Goal: Submit feedback/report problem: Submit feedback/report problem

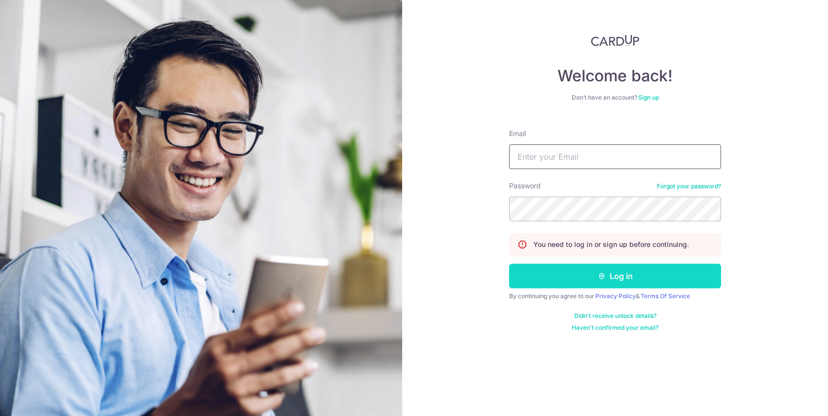
type input "[PERSON_NAME][EMAIL_ADDRESS][DOMAIN_NAME]"
click at [577, 282] on button "Log in" at bounding box center [615, 276] width 212 height 25
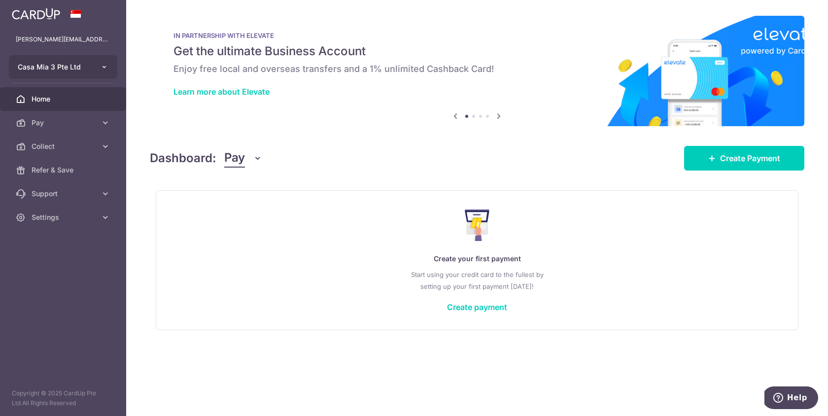
click at [92, 66] on button "Casa Mia 3 Pte Ltd" at bounding box center [63, 67] width 108 height 24
click at [124, 295] on aside "eugenio+cm3@casamia.co Casa Mia 3 Pte Ltd Add new company Casa Mia 3 Pte Ltd Ho…" at bounding box center [63, 208] width 126 height 416
click at [49, 215] on span "Settings" at bounding box center [64, 217] width 65 height 10
click at [43, 239] on span "Account" at bounding box center [64, 241] width 65 height 10
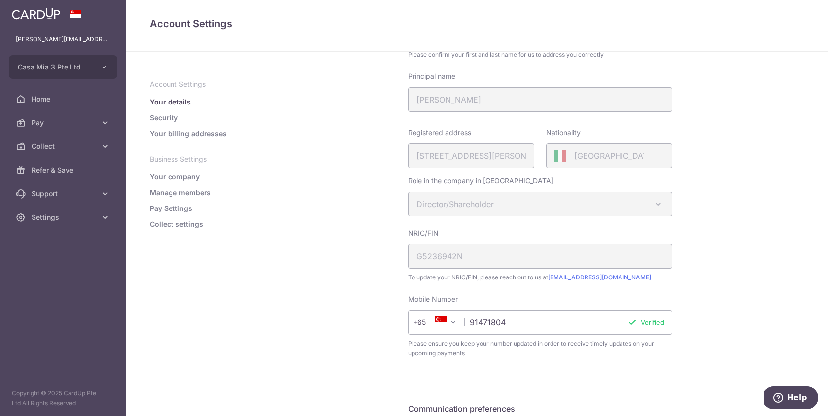
scroll to position [216, 0]
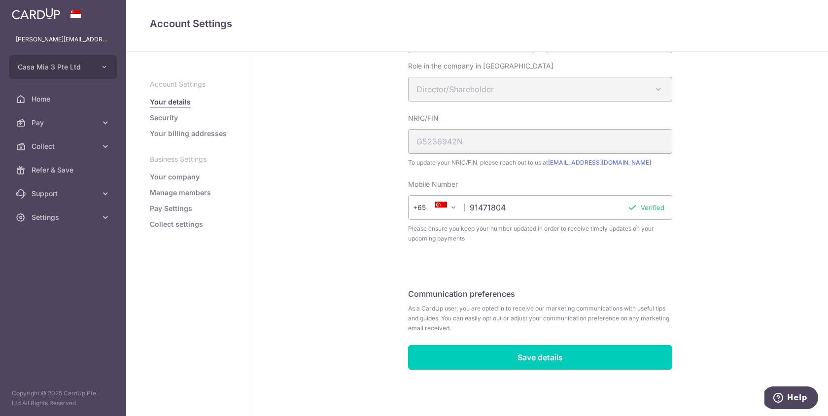
click at [175, 179] on link "Your company" at bounding box center [175, 177] width 50 height 10
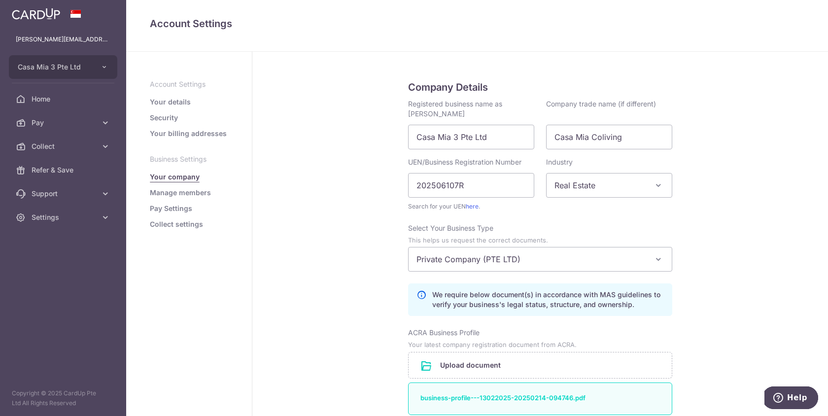
click at [176, 103] on link "Your details" at bounding box center [170, 102] width 41 height 10
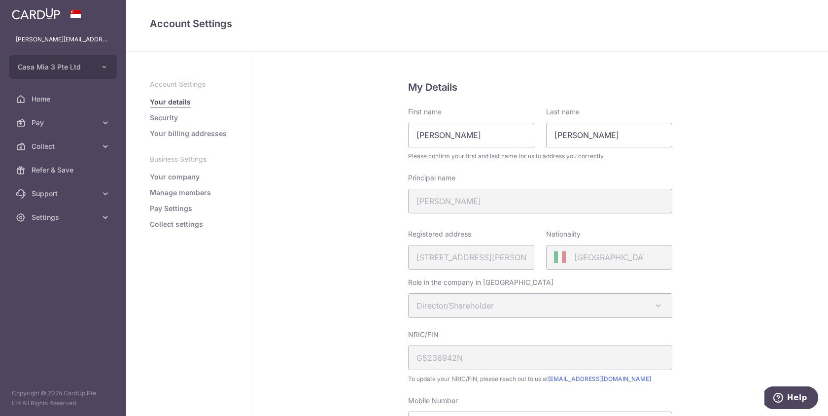
scroll to position [216, 0]
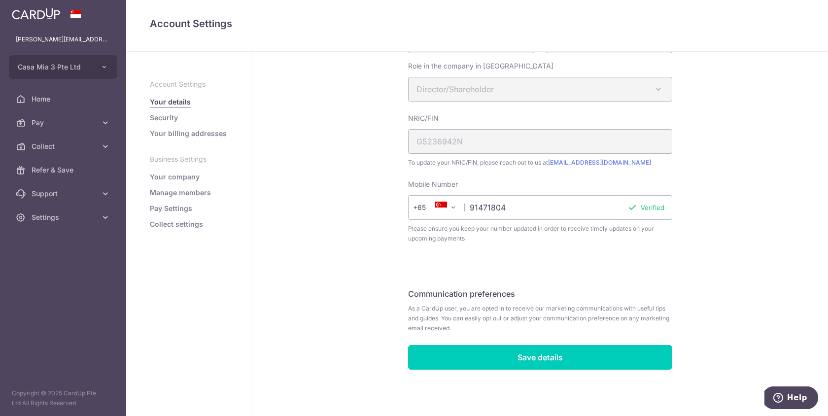
click at [171, 119] on link "Security" at bounding box center [164, 118] width 28 height 10
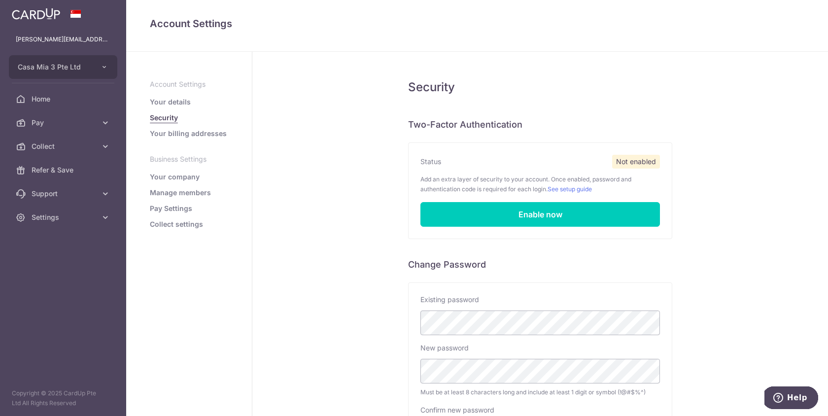
scroll to position [140, 0]
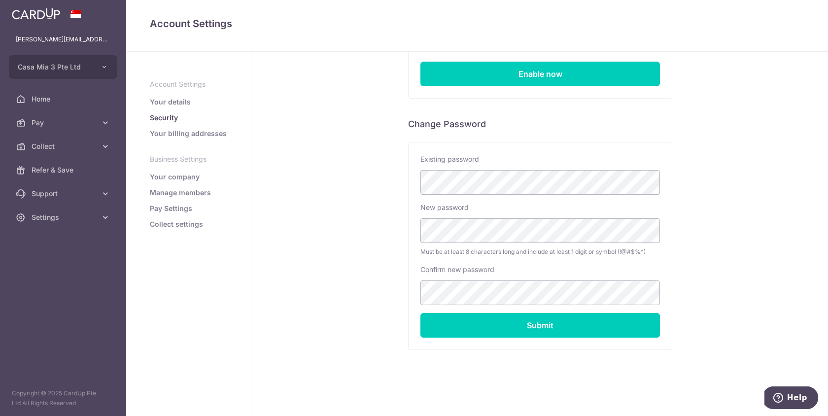
click at [161, 223] on link "Collect settings" at bounding box center [176, 224] width 53 height 10
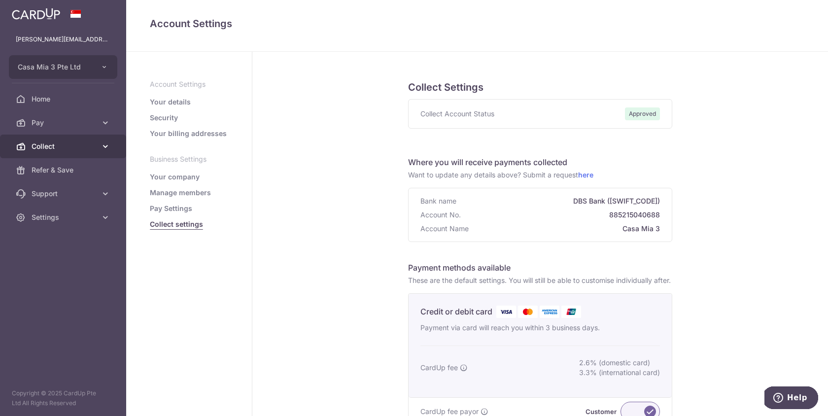
click at [99, 142] on link "Collect" at bounding box center [63, 146] width 126 height 24
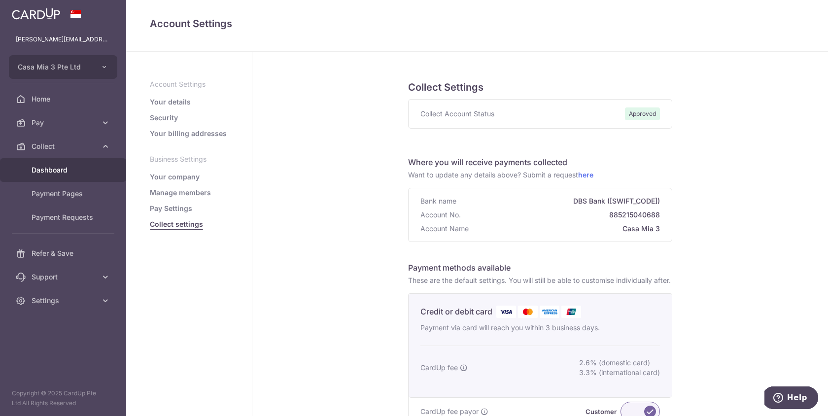
click at [45, 171] on span "Dashboard" at bounding box center [64, 170] width 65 height 10
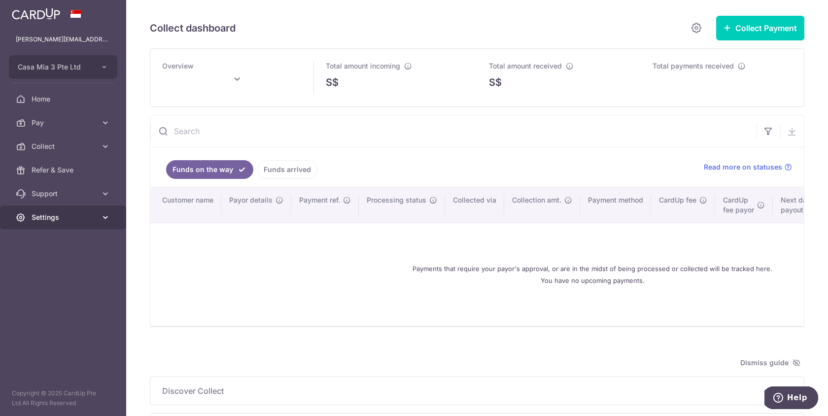
click at [43, 225] on link "Settings" at bounding box center [63, 217] width 126 height 24
click at [51, 241] on span "Account" at bounding box center [64, 241] width 65 height 10
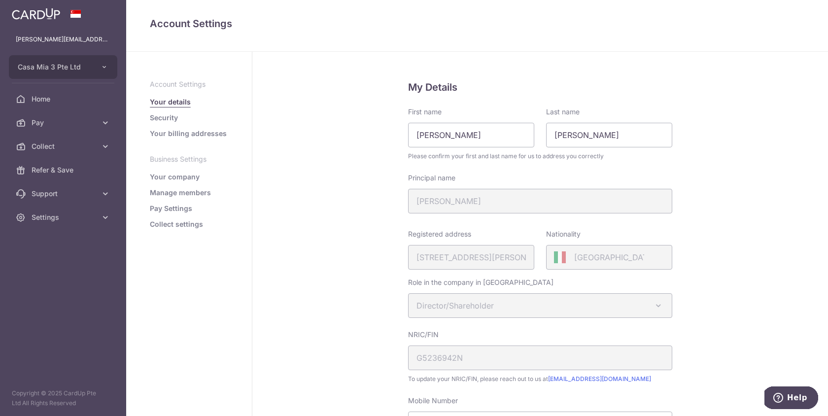
click at [161, 179] on link "Your company" at bounding box center [175, 177] width 50 height 10
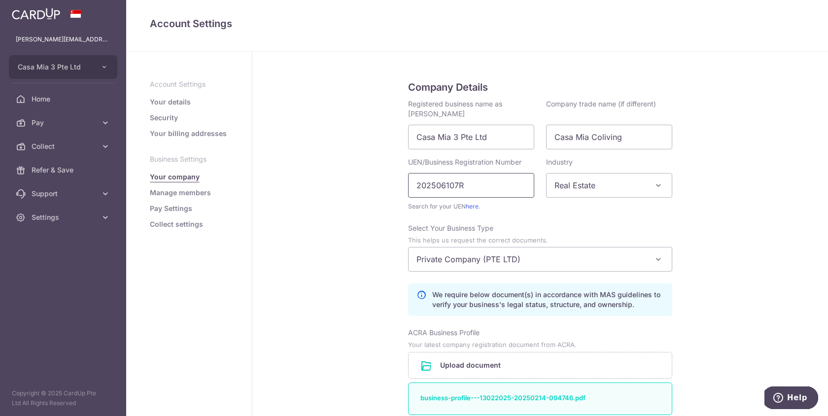
click at [436, 189] on input "202506107R" at bounding box center [471, 185] width 126 height 25
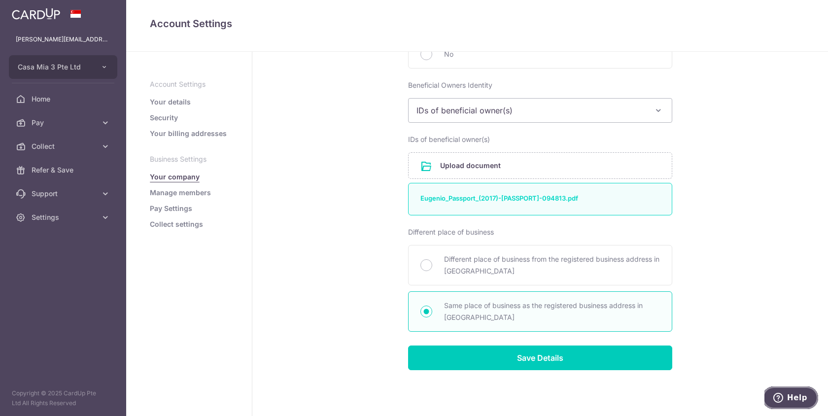
click at [787, 395] on span "Help" at bounding box center [780, 398] width 14 height 10
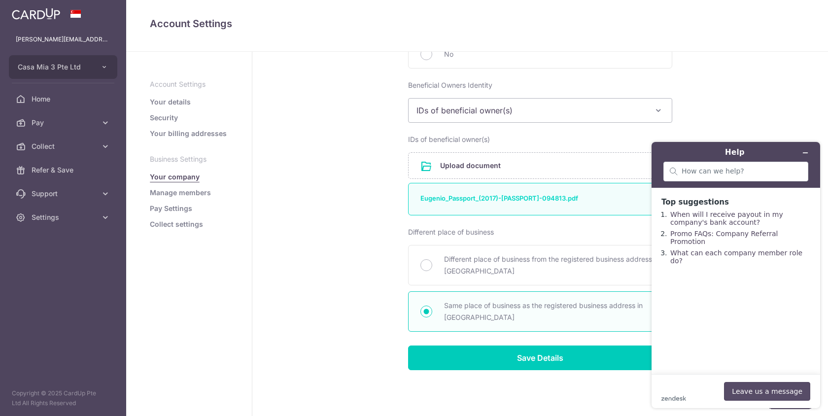
click at [791, 395] on button "Leave us a message" at bounding box center [767, 391] width 86 height 19
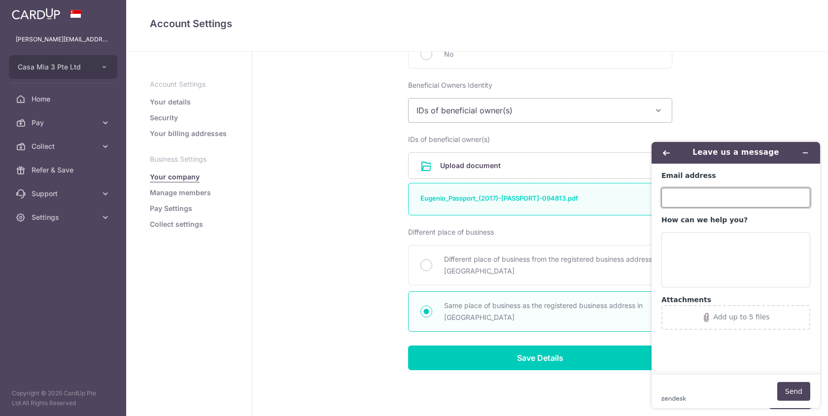
click at [712, 198] on input "Email address" at bounding box center [735, 198] width 149 height 20
click at [666, 159] on button "Back" at bounding box center [666, 153] width 16 height 14
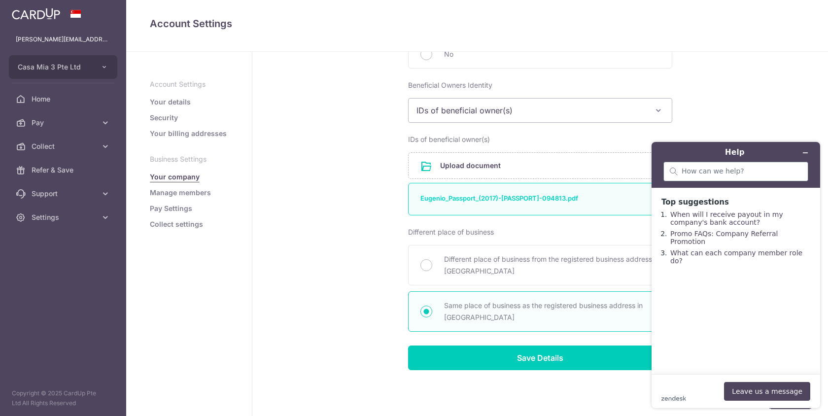
click at [713, 177] on div at bounding box center [735, 172] width 145 height 20
type input "close account"
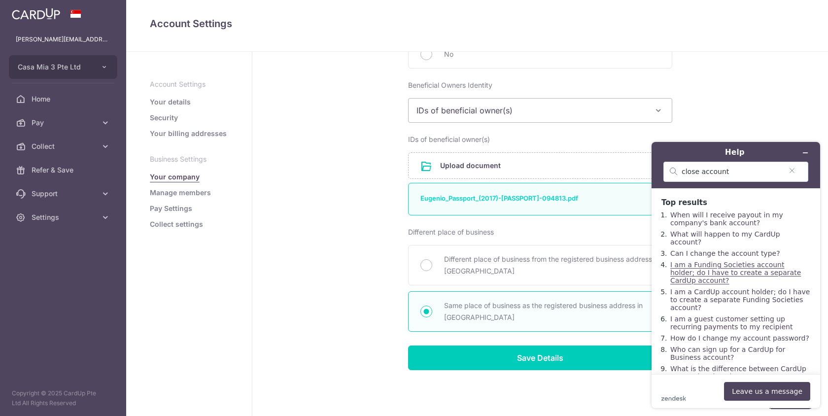
scroll to position [12, 0]
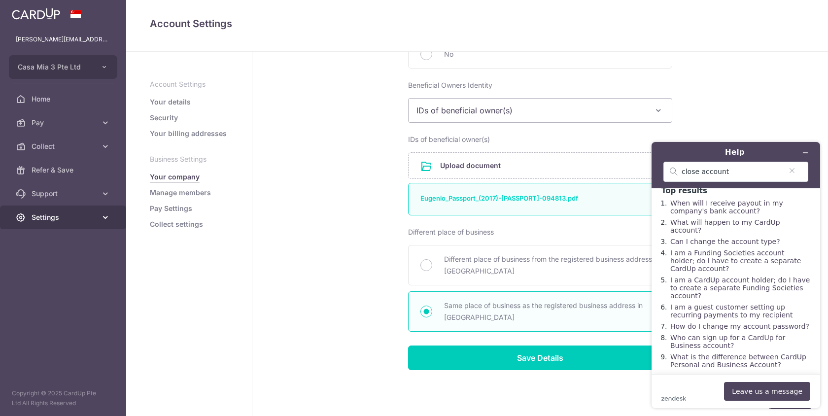
click at [50, 216] on span "Settings" at bounding box center [64, 217] width 65 height 10
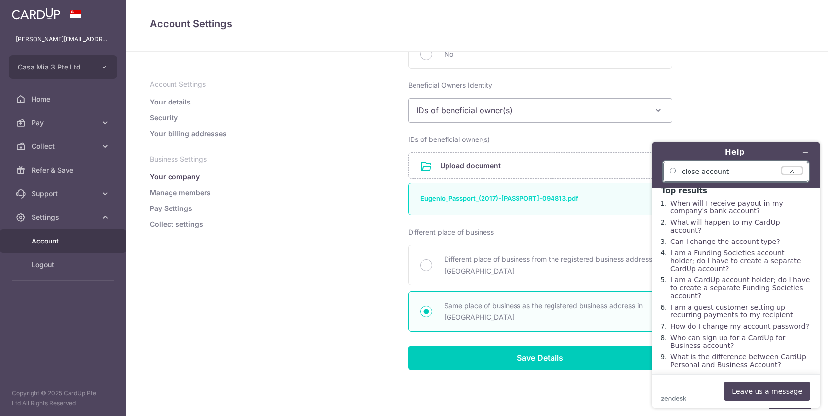
click at [793, 171] on icon "Clear search" at bounding box center [792, 170] width 8 height 7
click at [759, 387] on button "Leave us a message" at bounding box center [767, 391] width 86 height 19
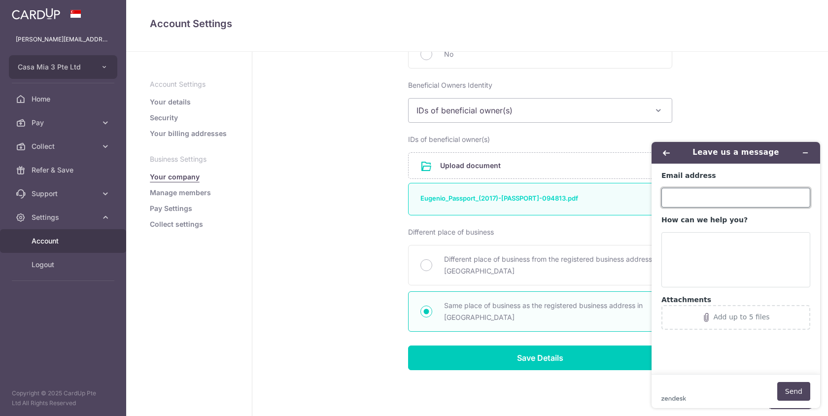
click at [718, 193] on input "Email address" at bounding box center [735, 198] width 149 height 20
type input "eugenio@casamia.co"
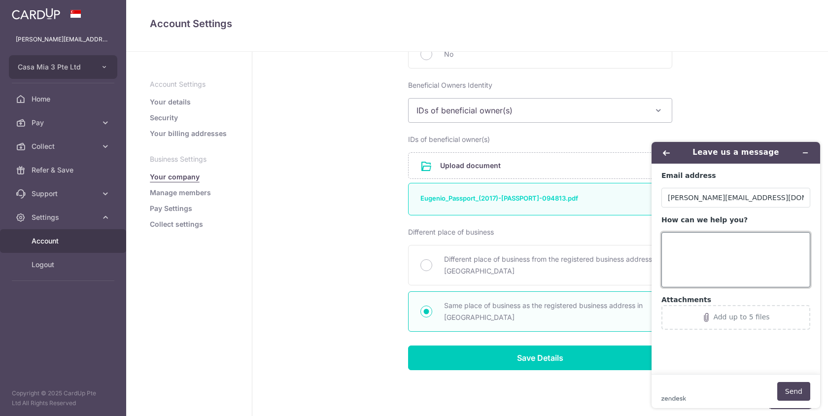
paste textarea "Casa Mia 3 Pte Ltd Casa MIa 5 Pte Ltd Casa Mia 6 Pte Ltd"
type textarea "Casa Mia 3 Pte Ltd Casa MIa 5 Pte Ltd Casa Mia 6 Pte Ltd"
paste textarea "We would like to close three subsidiary accounts. For these companies here:Casa…"
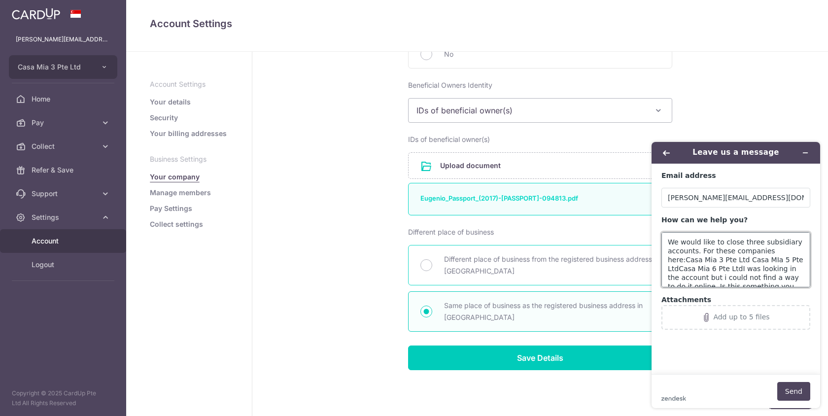
scroll to position [3, 0]
click at [702, 248] on textarea "We would like to close three subsidiary accounts. For these companies here:Casa…" at bounding box center [735, 259] width 149 height 55
click at [786, 247] on textarea "We would like to close three subsidiary accounts, for these companies here:Casa…" at bounding box center [735, 259] width 149 height 55
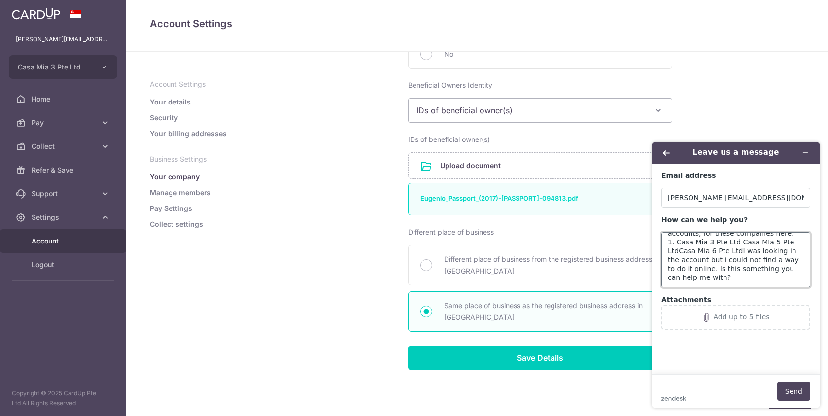
click at [736, 241] on textarea "We would like to close three subsidiary accounts, for these companies here: 1. …" at bounding box center [735, 259] width 149 height 55
click at [737, 250] on textarea "We would like to close three subsidiary accounts, for these companies here: 1. …" at bounding box center [735, 259] width 149 height 55
click at [738, 254] on textarea "We would like to close three subsidiary accounts, for these companies here: 1. …" at bounding box center [735, 259] width 149 height 55
type textarea "We would like to close three subsidiary accounts, for these companies here: 1. …"
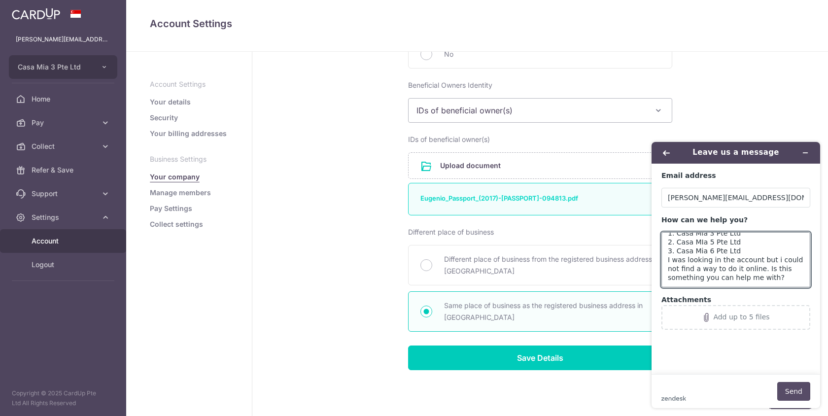
click at [791, 389] on button "Send" at bounding box center [793, 391] width 33 height 19
